Goal: Task Accomplishment & Management: Use online tool/utility

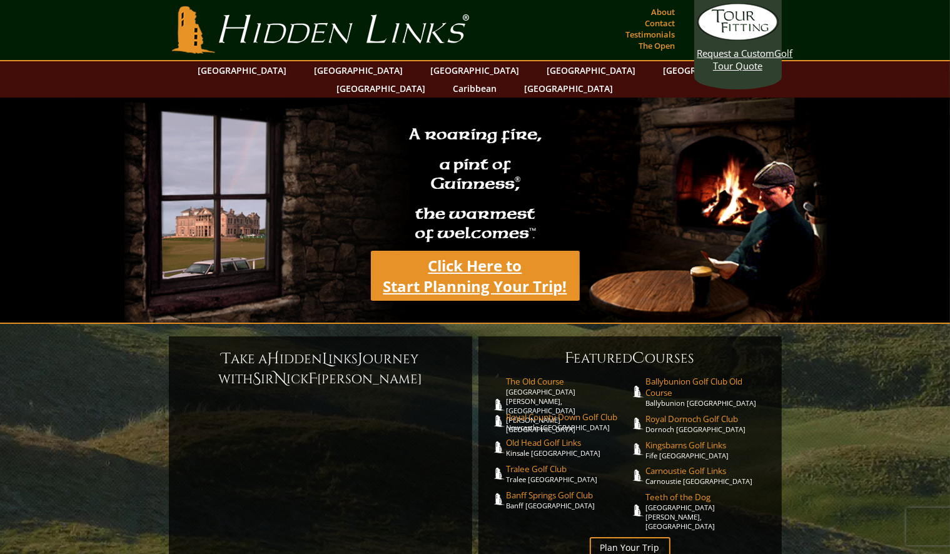
click at [471, 260] on link "Click Here to Start Planning Your Trip!" at bounding box center [475, 276] width 209 height 50
